Goal: Transaction & Acquisition: Obtain resource

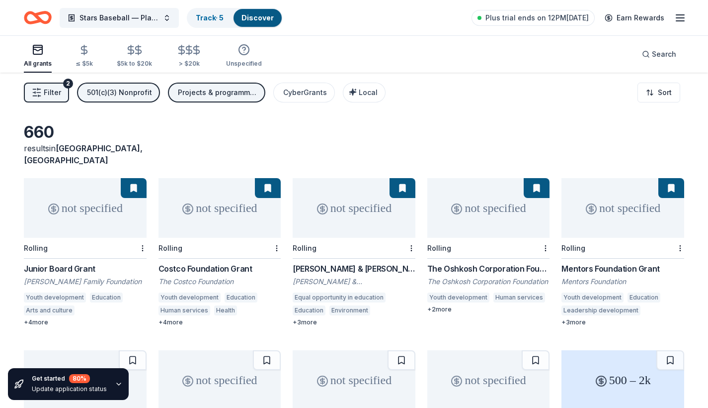
click at [61, 97] on button "Filter 2" at bounding box center [46, 93] width 45 height 20
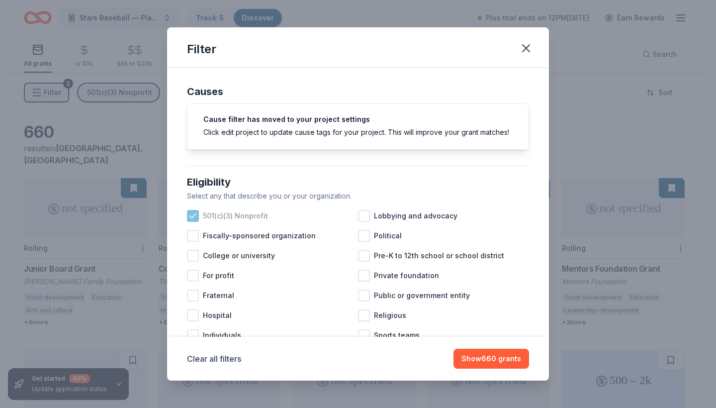
click at [195, 221] on icon at bounding box center [193, 216] width 10 height 10
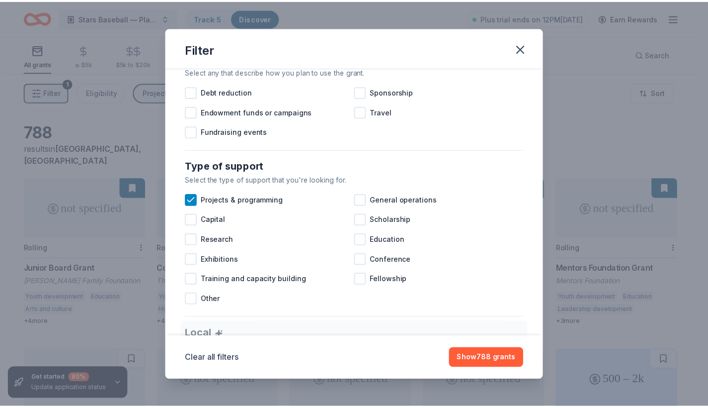
scroll to position [336, 0]
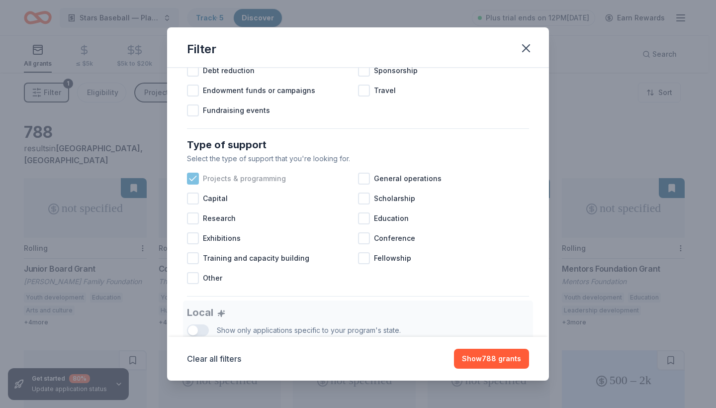
click at [250, 184] on span "Projects & programming" at bounding box center [244, 178] width 83 height 12
click at [525, 47] on icon "button" at bounding box center [525, 48] width 7 height 7
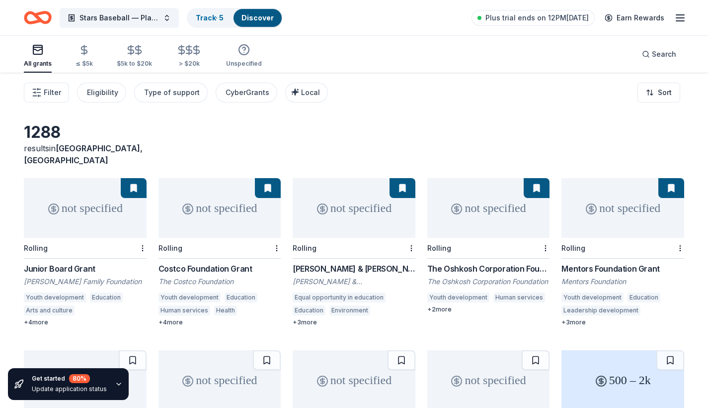
click at [34, 20] on icon "Home" at bounding box center [38, 17] width 28 height 23
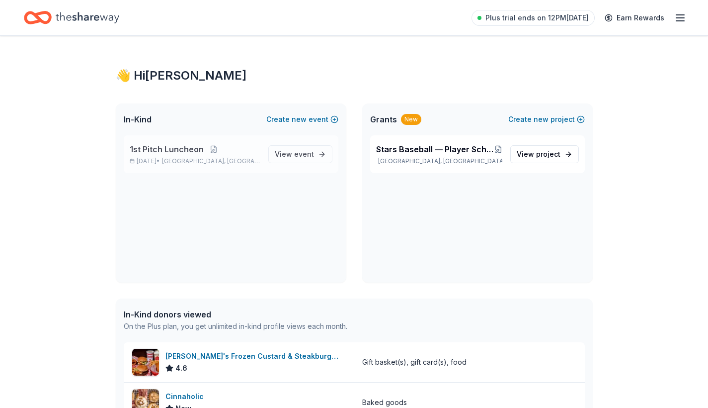
click at [142, 153] on span "1st Pitch Luncheon" at bounding box center [167, 149] width 74 height 12
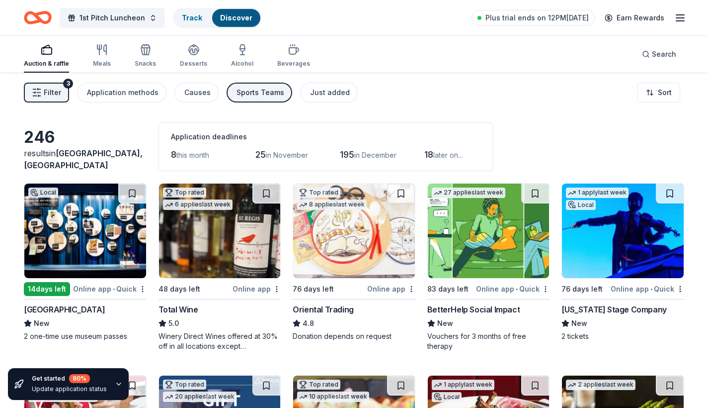
click at [231, 97] on button "Sports Teams" at bounding box center [260, 93] width 66 height 20
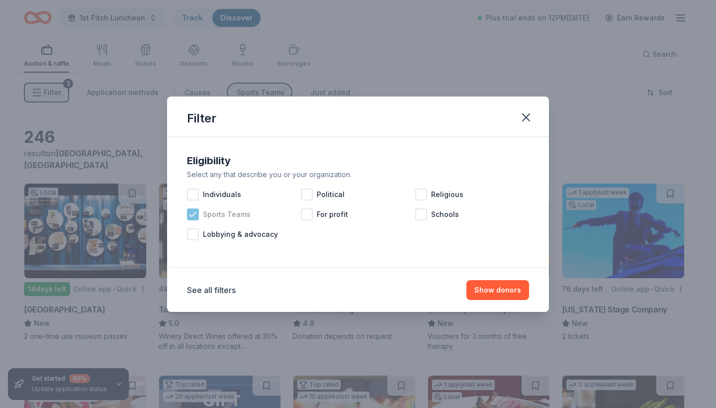
click at [194, 215] on icon at bounding box center [193, 214] width 10 height 10
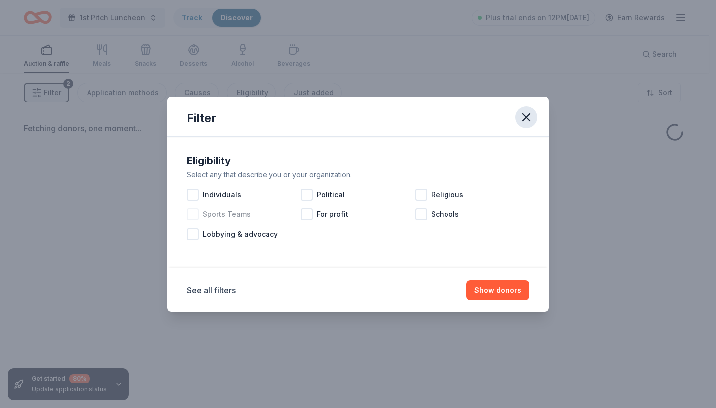
click at [523, 119] on icon "button" at bounding box center [525, 117] width 7 height 7
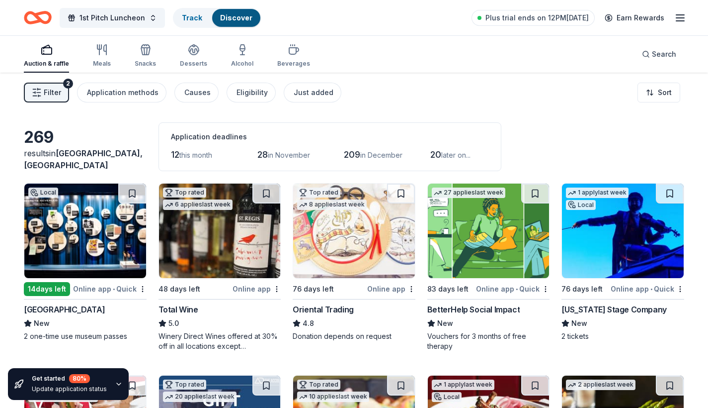
click at [46, 87] on span "Filter" at bounding box center [52, 92] width 17 height 12
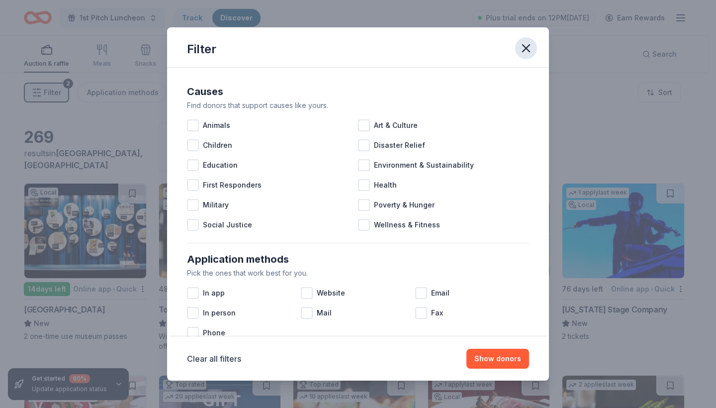
click at [526, 48] on icon "button" at bounding box center [525, 48] width 7 height 7
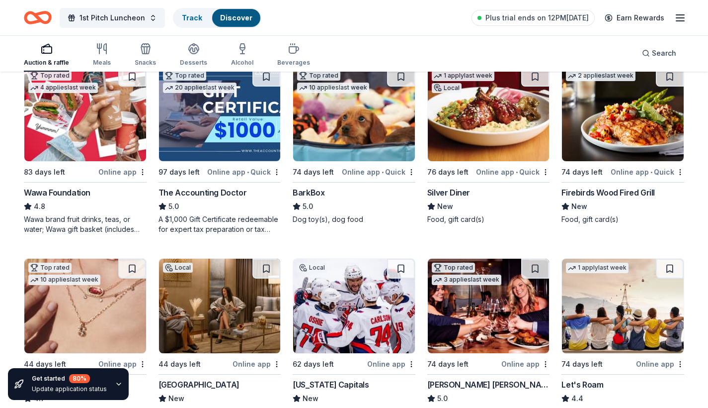
scroll to position [312, 0]
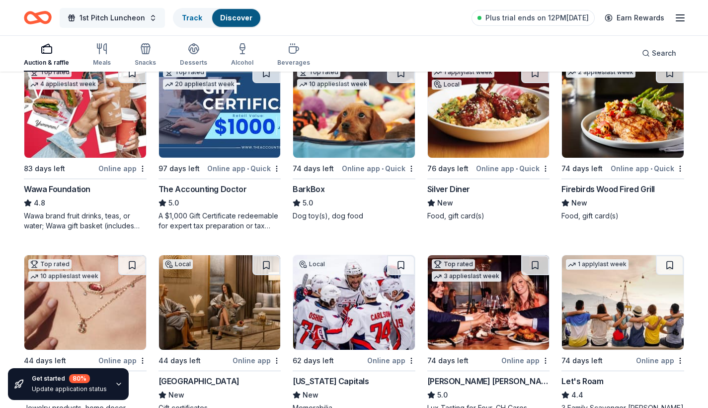
click at [128, 23] on span "1st Pitch Luncheon" at bounding box center [113, 18] width 66 height 12
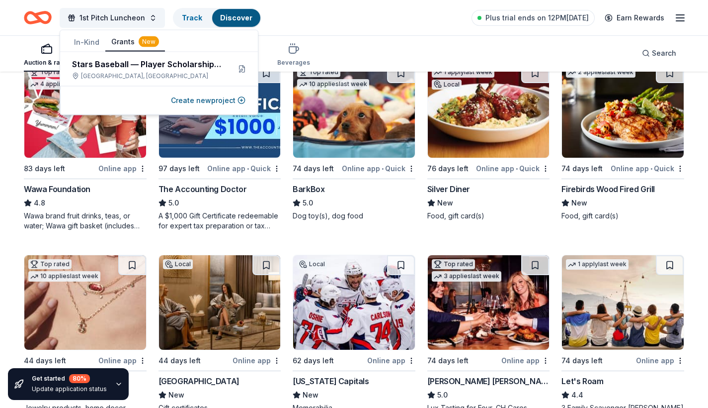
click at [128, 42] on button "Grants New" at bounding box center [135, 42] width 60 height 19
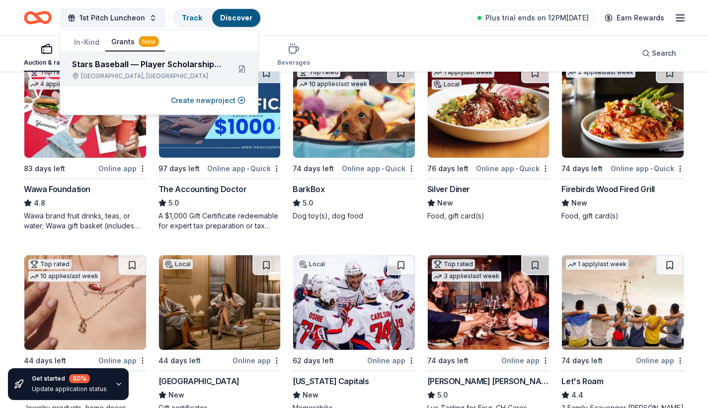
click at [127, 63] on div "Stars Baseball — Player Scholarships & Community Baseball Programs ([DATE]–[DAT…" at bounding box center [147, 64] width 150 height 12
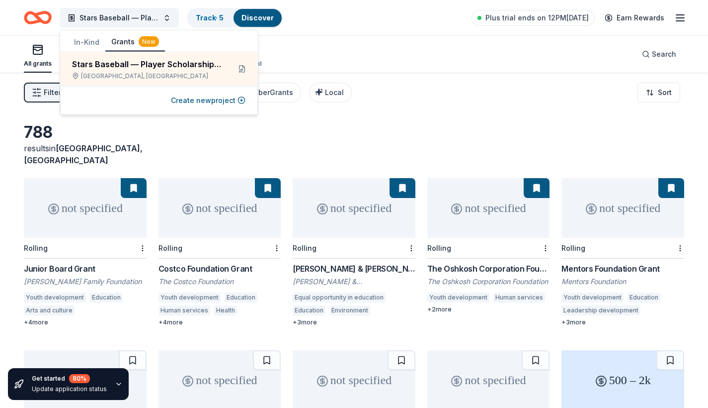
click at [277, 123] on div "788 results in [GEOGRAPHIC_DATA], [GEOGRAPHIC_DATA]" at bounding box center [354, 144] width 661 height 44
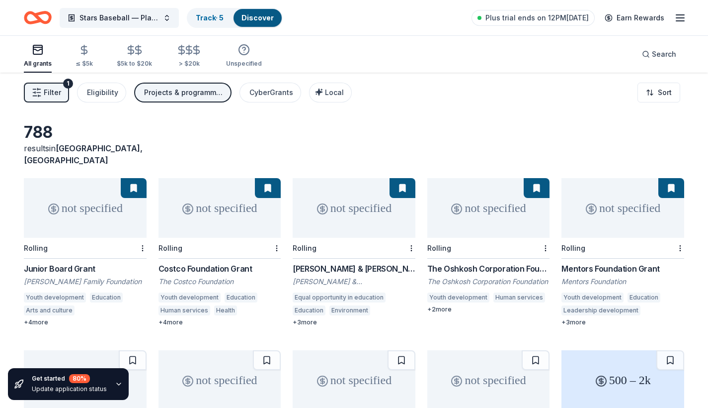
click at [56, 93] on span "Filter" at bounding box center [52, 92] width 17 height 12
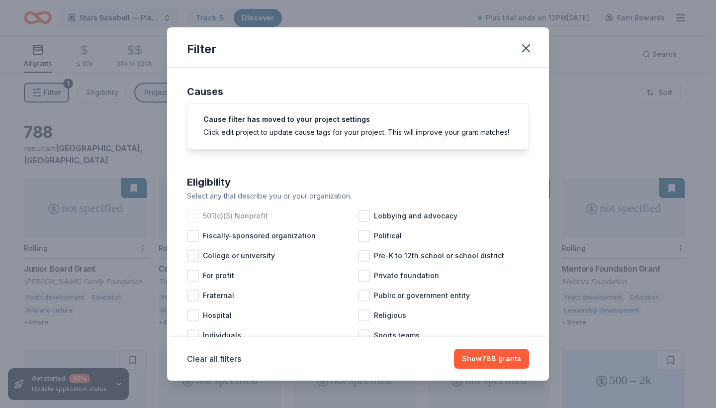
click at [194, 222] on div at bounding box center [193, 216] width 12 height 12
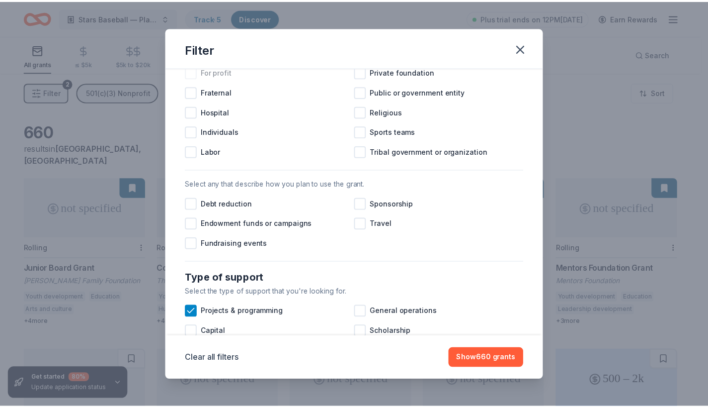
scroll to position [206, 0]
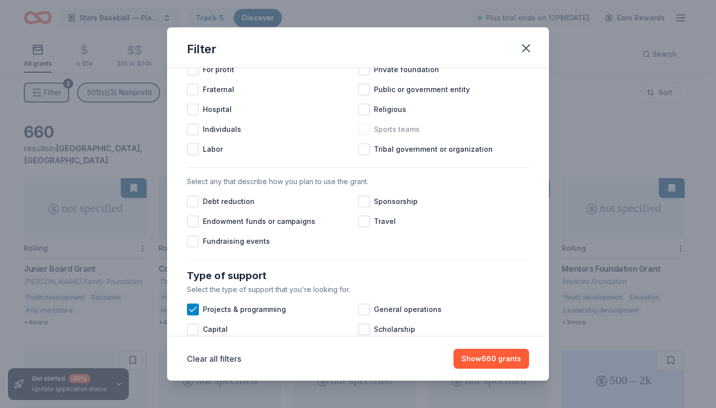
click at [385, 135] on span "Sports teams" at bounding box center [397, 129] width 46 height 12
click at [486, 358] on button "Show 611 grants" at bounding box center [493, 358] width 72 height 20
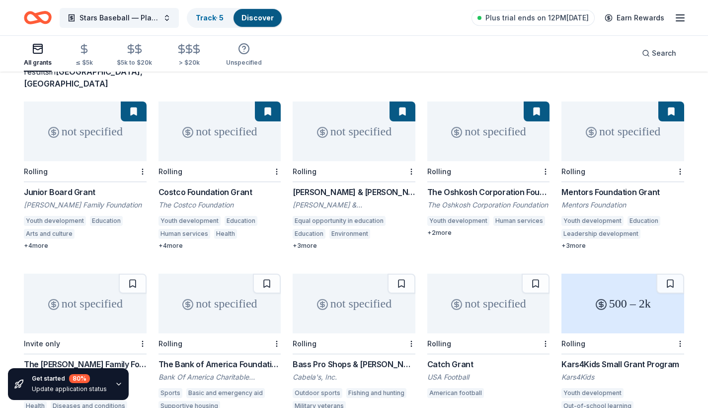
scroll to position [77, 0]
click at [212, 186] on div "Costco Foundation Grant" at bounding box center [220, 192] width 123 height 12
click at [481, 186] on div "The Oshkosh Corporation Foundation Grant" at bounding box center [488, 192] width 123 height 12
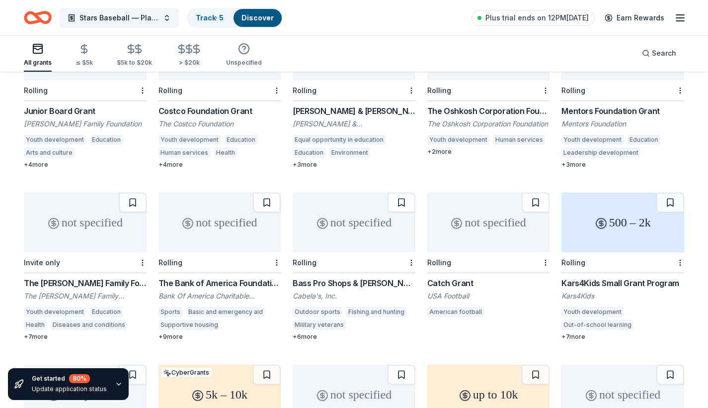
scroll to position [159, 0]
click at [583, 276] on div "Kars4Kids Small Grant Program" at bounding box center [623, 282] width 123 height 12
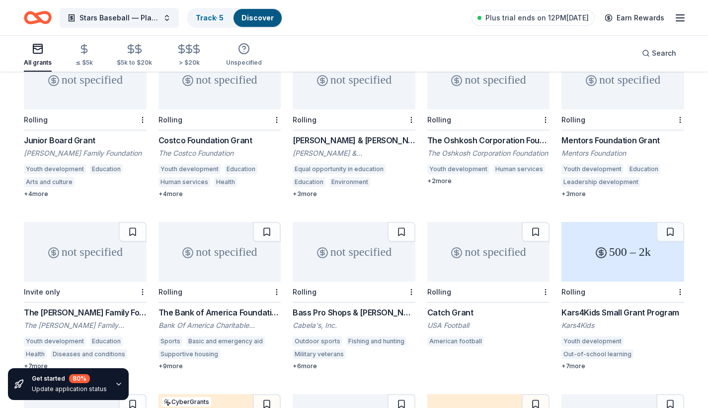
scroll to position [126, 0]
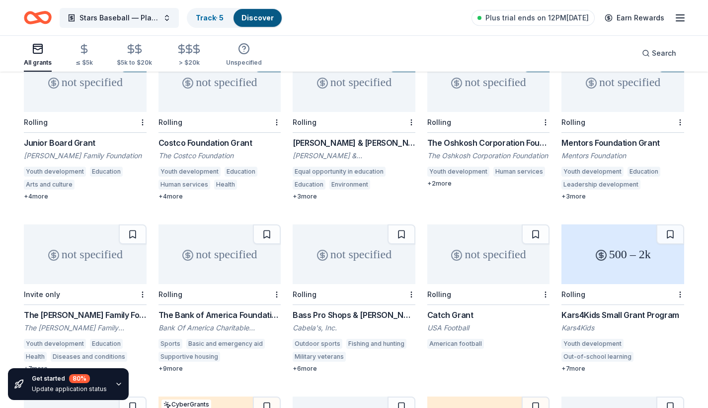
click at [357, 284] on div "Rolling" at bounding box center [354, 294] width 123 height 21
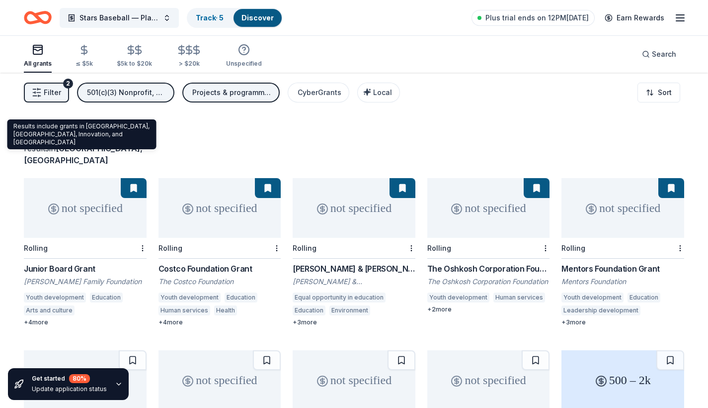
scroll to position [0, 0]
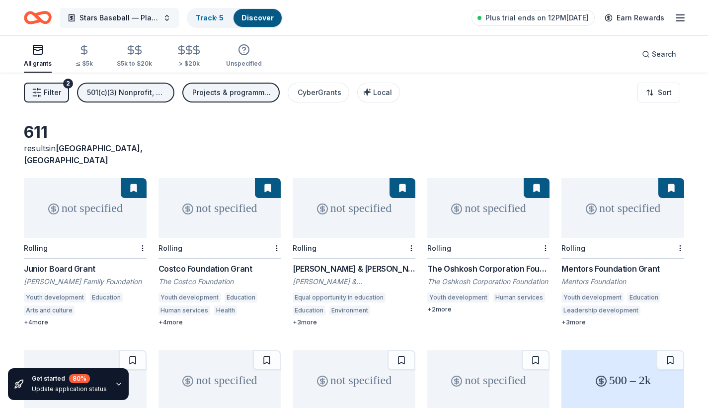
click at [85, 18] on span "Stars Baseball — Player Scholarships & Community Baseball Programs ([DATE]–[DAT…" at bounding box center [120, 18] width 80 height 12
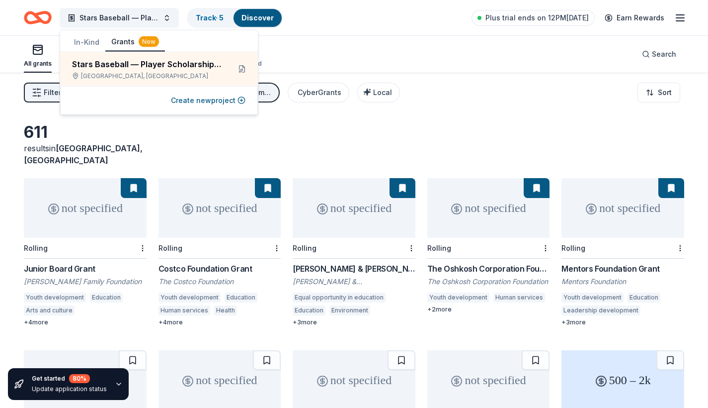
click at [91, 41] on button "In-Kind" at bounding box center [86, 42] width 37 height 18
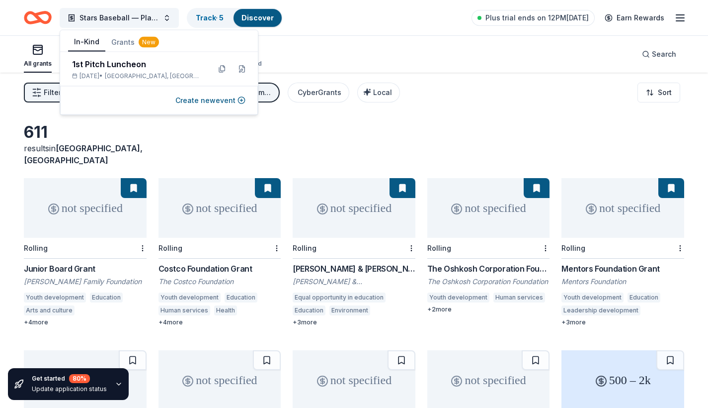
click at [84, 40] on button "In-Kind" at bounding box center [86, 42] width 37 height 19
click at [358, 70] on div "All grants ≤ $5k $5k to $20k > $20k Unspecified Search" at bounding box center [354, 54] width 661 height 37
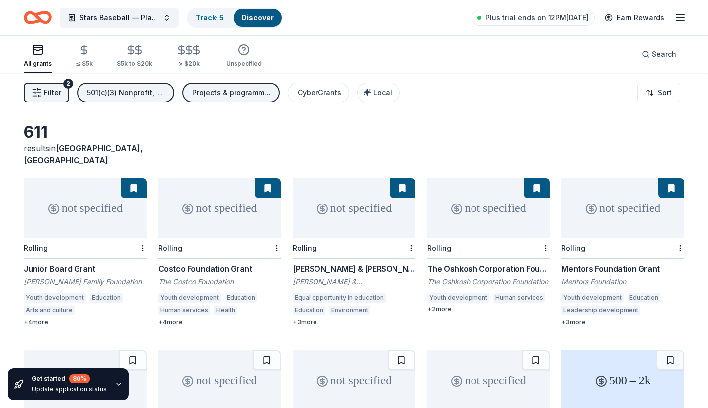
click at [38, 21] on icon "Home" at bounding box center [32, 17] width 15 height 10
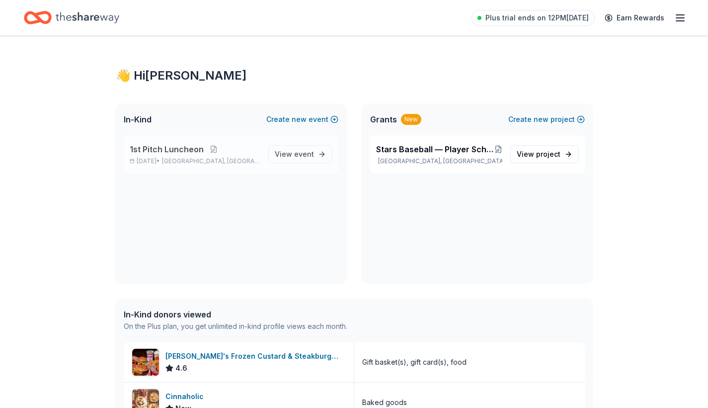
click at [171, 151] on span "1st Pitch Luncheon" at bounding box center [167, 149] width 74 height 12
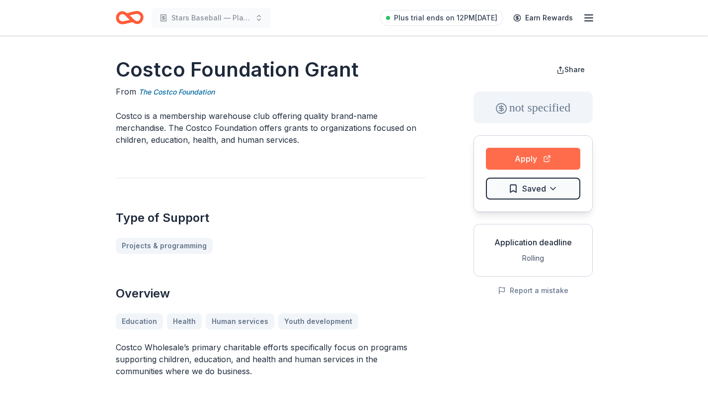
click at [532, 168] on button "Apply" at bounding box center [533, 159] width 94 height 22
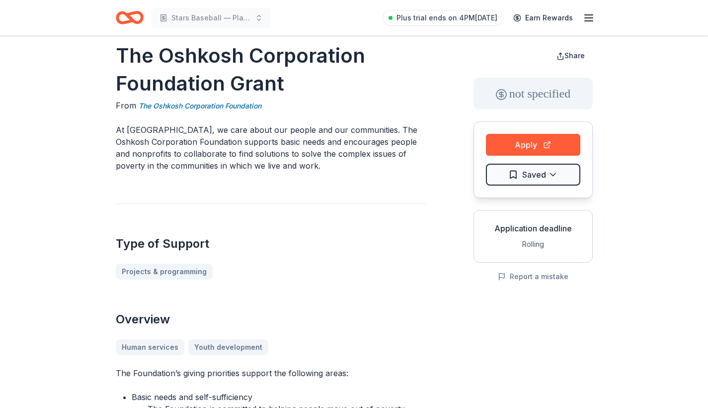
scroll to position [17, 0]
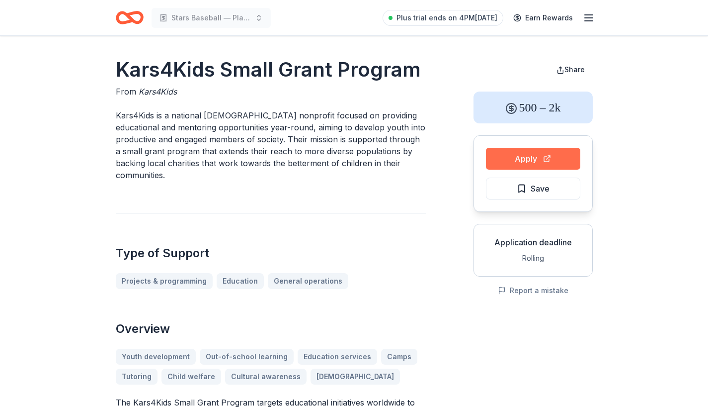
click at [554, 159] on button "Apply" at bounding box center [533, 159] width 94 height 22
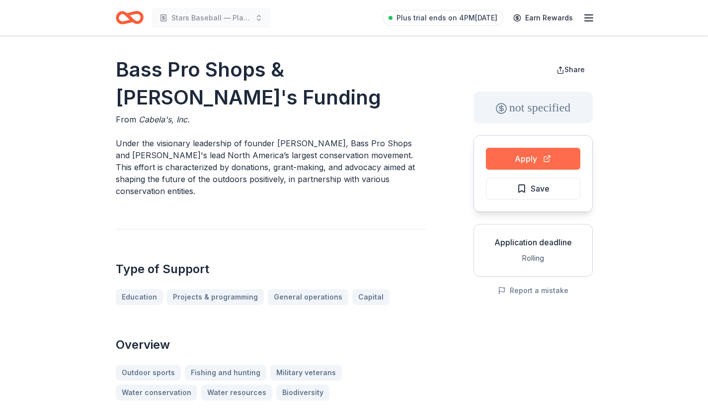
click at [519, 157] on button "Apply" at bounding box center [533, 159] width 94 height 22
